Goal: Information Seeking & Learning: Stay updated

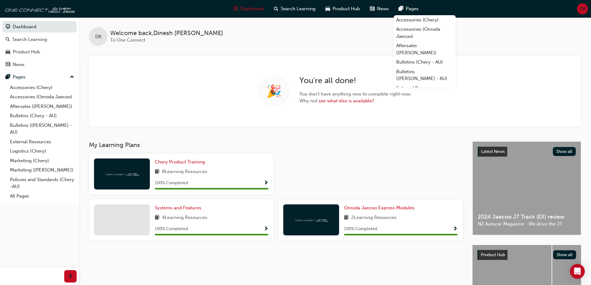
click at [411, 122] on div "🎉 You're all done! You don't have anything new to complete right now. Why not s…" at bounding box center [335, 91] width 492 height 71
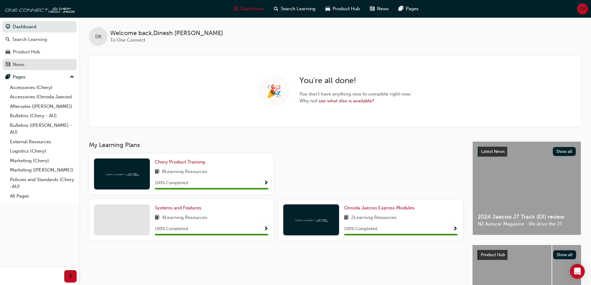
click at [25, 64] on div "News" at bounding box center [40, 65] width 68 height 8
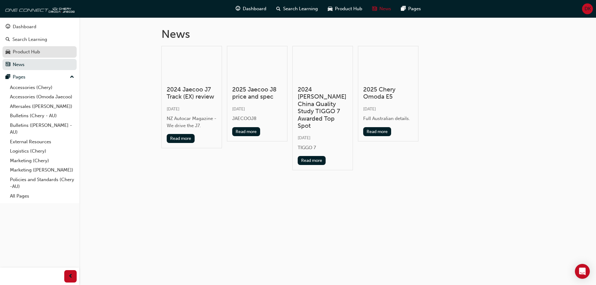
click at [32, 51] on div "Product Hub" at bounding box center [26, 51] width 27 height 7
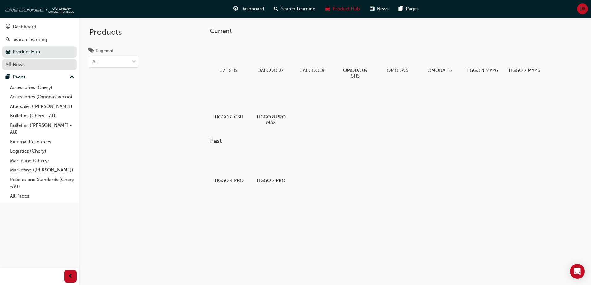
click at [19, 65] on div "News" at bounding box center [19, 64] width 12 height 7
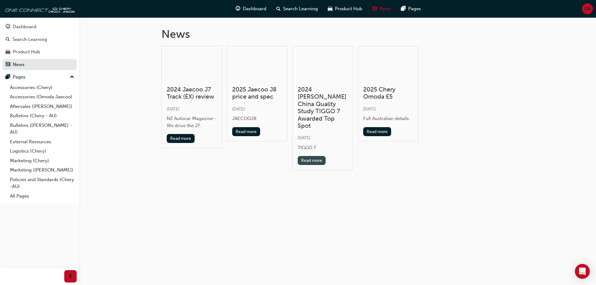
click at [318, 156] on button "Read more" at bounding box center [312, 160] width 28 height 9
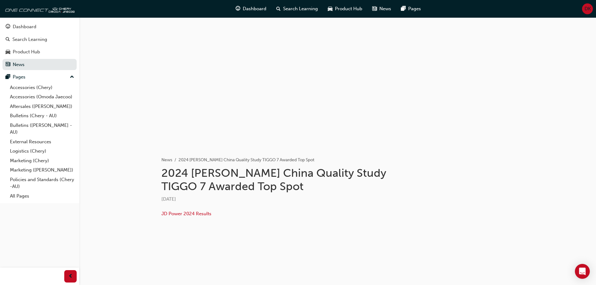
click at [385, 196] on div "Fri 20 Sep 2024" at bounding box center [285, 199] width 249 height 7
click at [178, 215] on span "JD Power 2024 Results" at bounding box center [186, 214] width 50 height 6
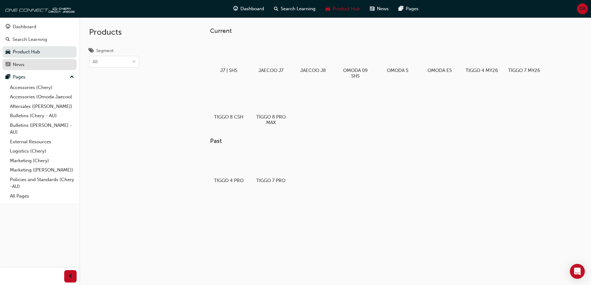
click at [19, 66] on div "News" at bounding box center [19, 64] width 12 height 7
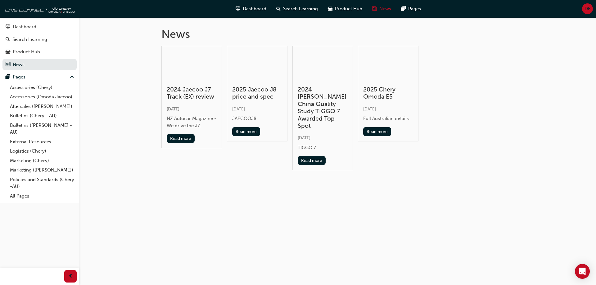
click at [313, 110] on h3 "2024 [PERSON_NAME] China Quality Study TIGGO 7 Awarded Top Spot" at bounding box center [323, 107] width 50 height 43
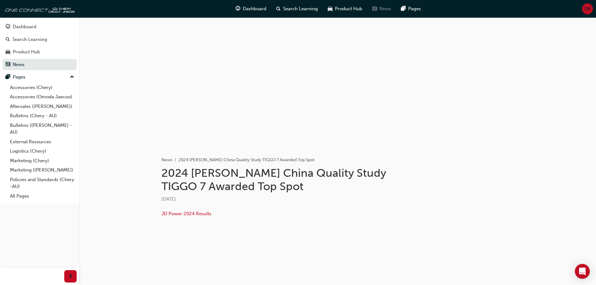
click at [380, 10] on span "News" at bounding box center [385, 8] width 12 height 7
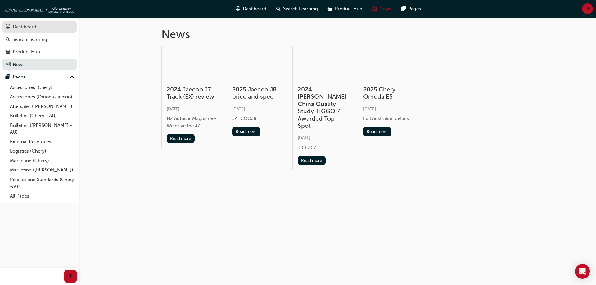
click at [33, 29] on div "Dashboard" at bounding box center [25, 26] width 24 height 7
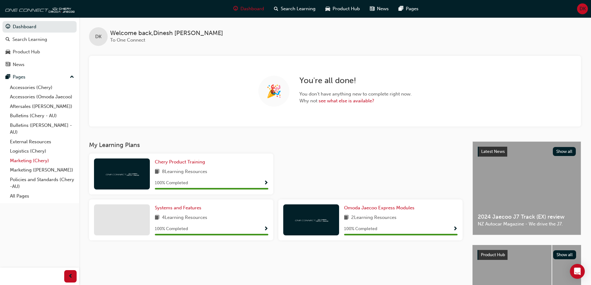
click at [34, 161] on link "Marketing (Chery)" at bounding box center [41, 161] width 69 height 10
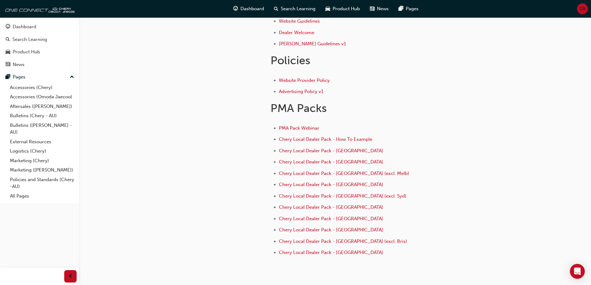
scroll to position [217, 0]
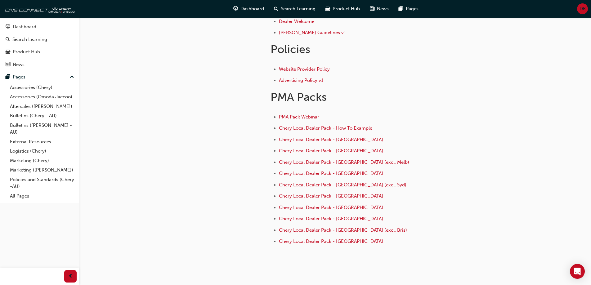
click at [353, 130] on span "Chery Local Dealer Pack - How To Example" at bounding box center [325, 128] width 93 height 6
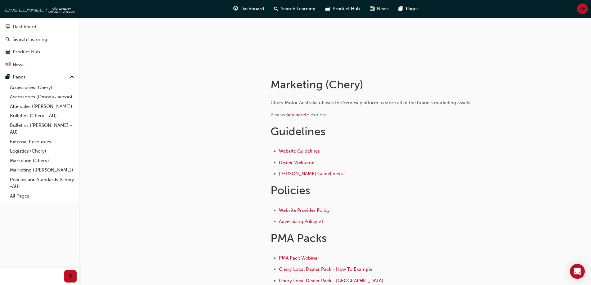
scroll to position [239, 0]
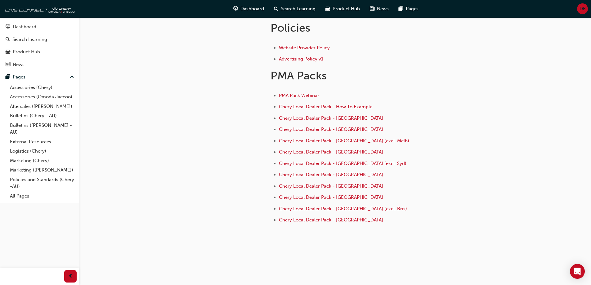
click at [342, 140] on span "Chery Local Dealer Pack - [GEOGRAPHIC_DATA] (excl. Melb)" at bounding box center [344, 141] width 130 height 6
